Goal: Information Seeking & Learning: Learn about a topic

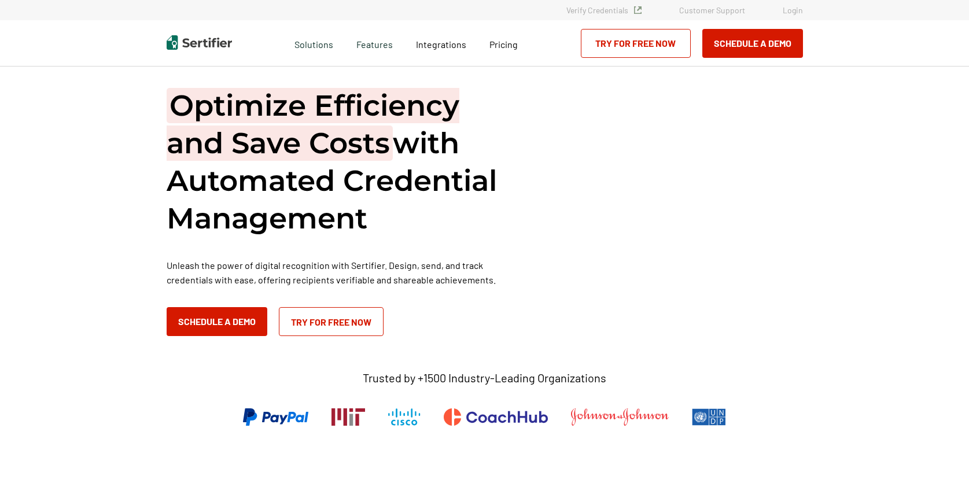
click at [517, 50] on div "Pricing" at bounding box center [503, 43] width 51 height 46
click at [511, 47] on span "Pricing" at bounding box center [503, 44] width 28 height 11
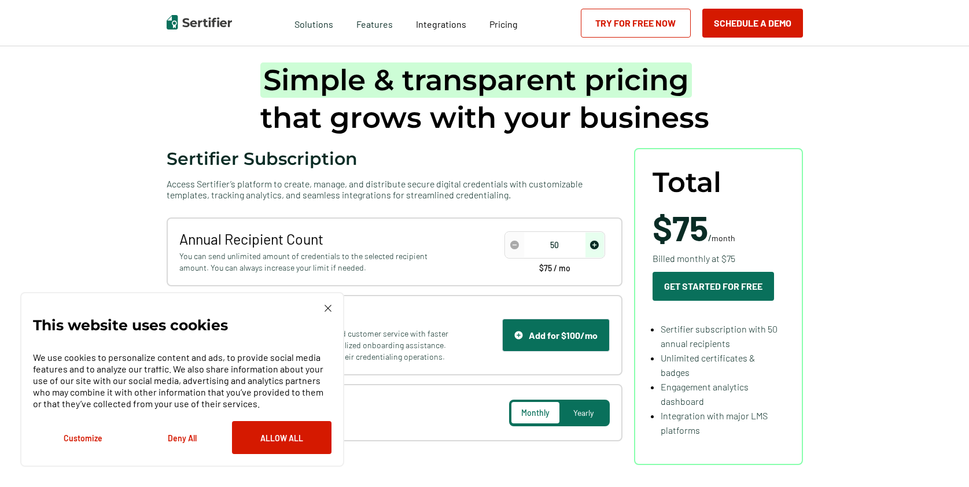
scroll to position [49, 0]
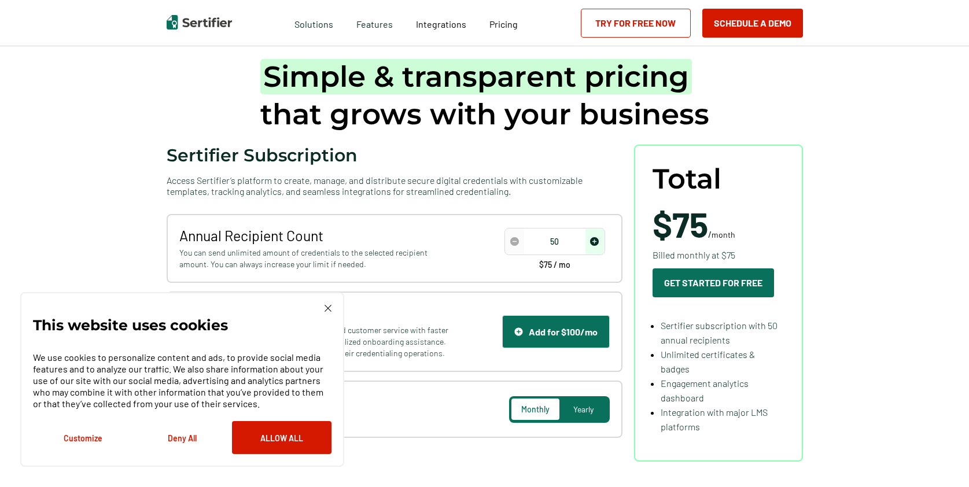
click at [183, 438] on button "Deny All" at bounding box center [182, 437] width 100 height 33
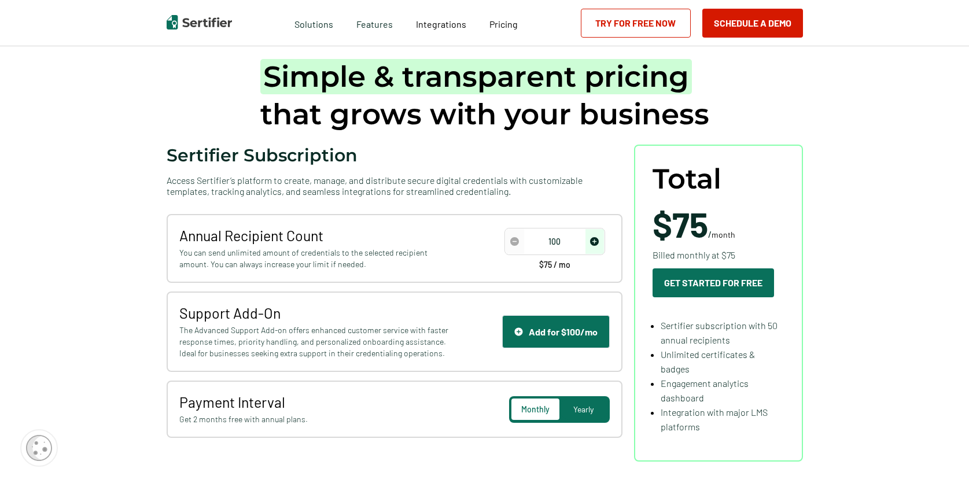
click at [598, 240] on img "increase number" at bounding box center [594, 241] width 9 height 9
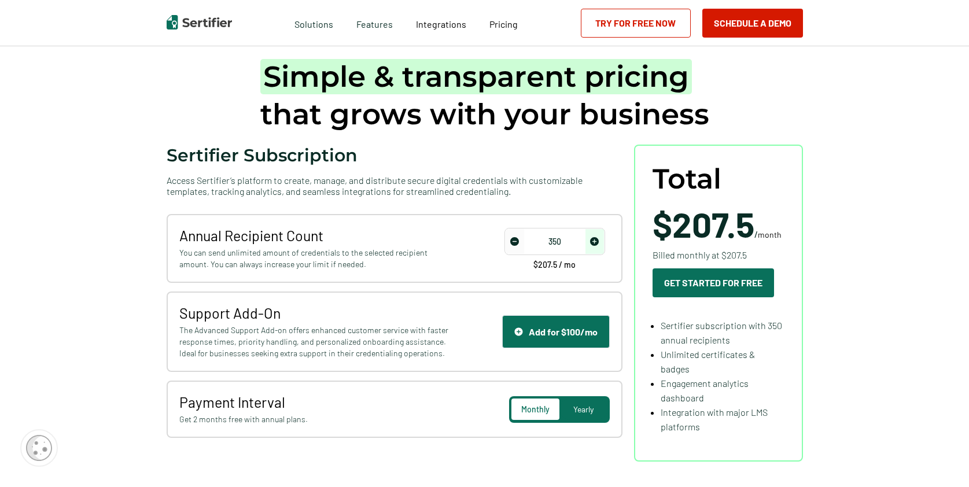
click at [598, 240] on img "increase number" at bounding box center [594, 241] width 9 height 9
click at [522, 240] on span "decrease number" at bounding box center [515, 241] width 19 height 25
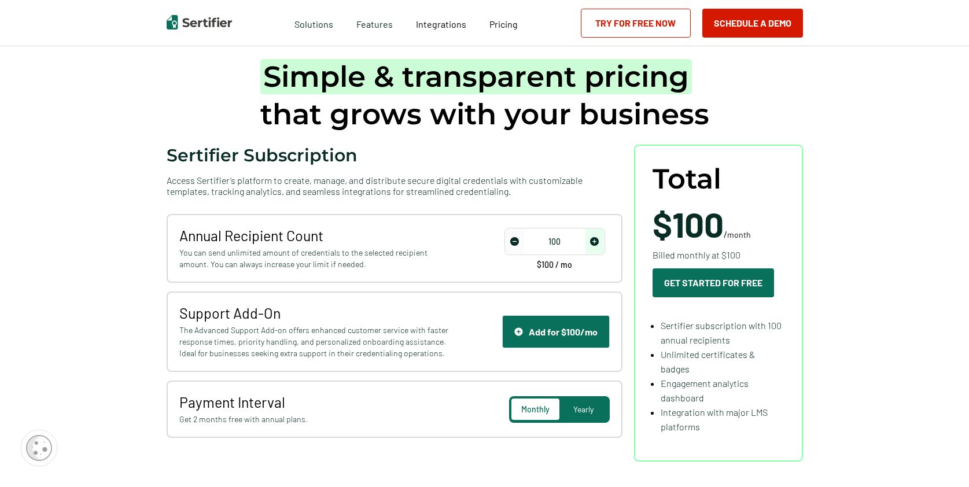
click at [522, 240] on span "decrease number" at bounding box center [515, 241] width 19 height 25
type input "50"
click at [522, 240] on span "decrease number" at bounding box center [515, 241] width 19 height 25
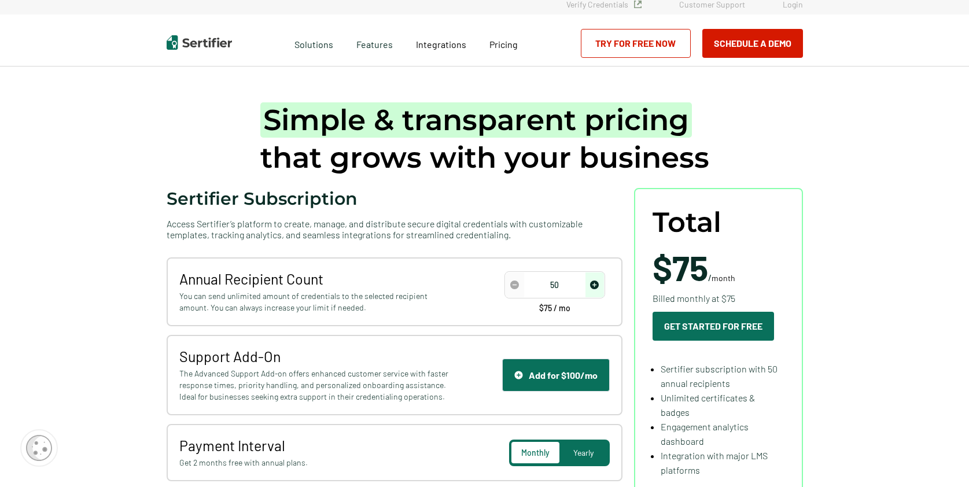
scroll to position [0, 0]
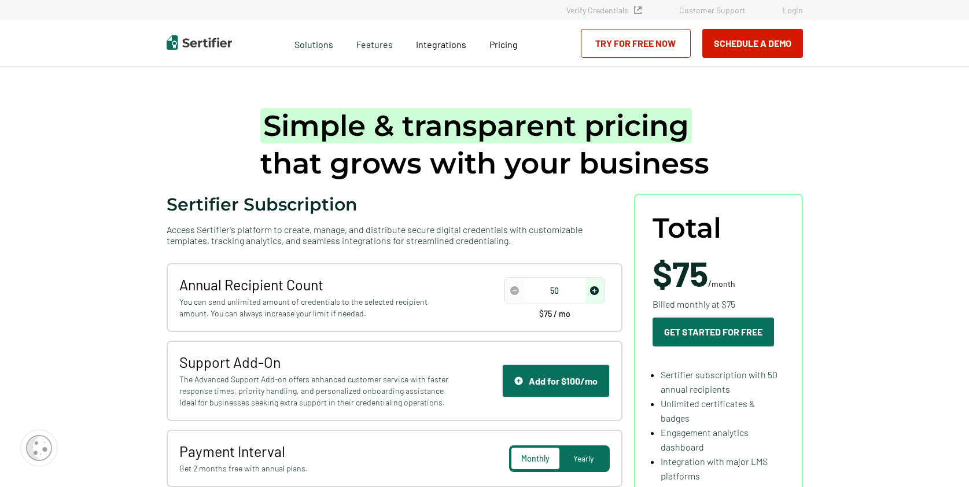
click at [251, 124] on div "Simple & transparent pricing that grows with your business Sertifier Subscripti…" at bounding box center [485, 309] width 694 height 485
